Goal: Information Seeking & Learning: Learn about a topic

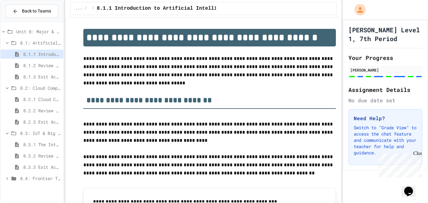
click at [28, 177] on span "8.4: Frontier Tech Spotlight" at bounding box center [40, 178] width 41 height 7
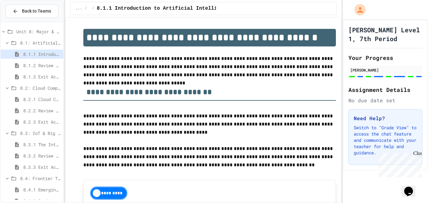
scroll to position [22, 0]
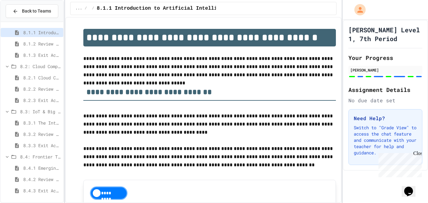
click at [42, 165] on span "8.4.1 Emerging Technologies: Shaping Our Digital Future" at bounding box center [42, 167] width 38 height 7
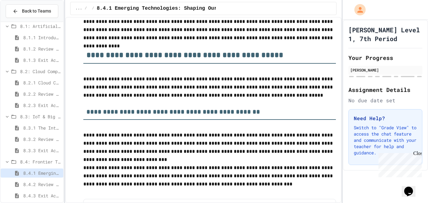
scroll to position [80, 0]
